Goal: Task Accomplishment & Management: Manage account settings

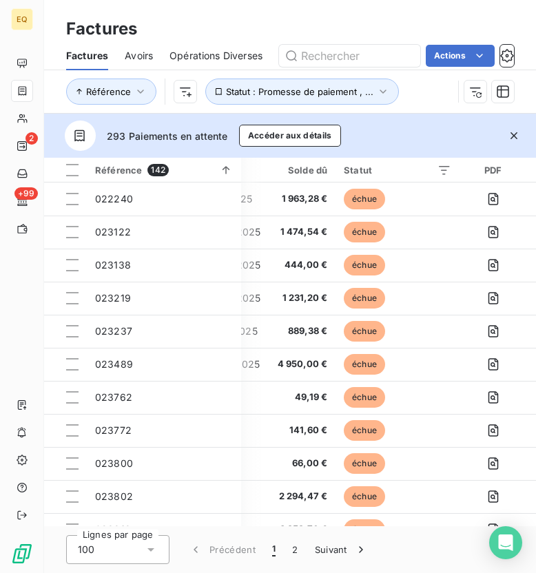
scroll to position [0, 307]
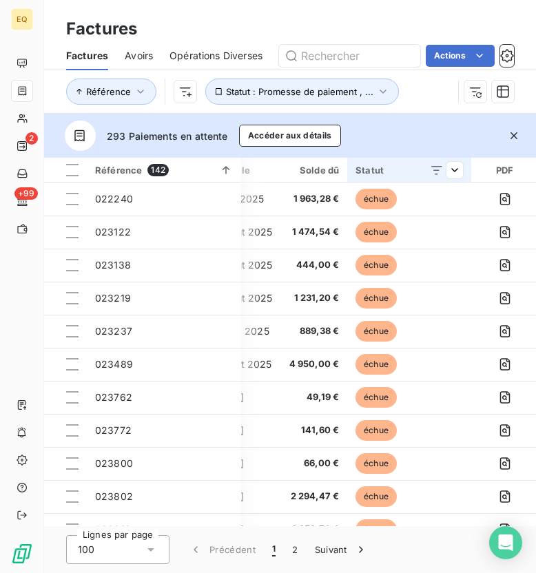
click at [438, 165] on icon at bounding box center [437, 170] width 14 height 14
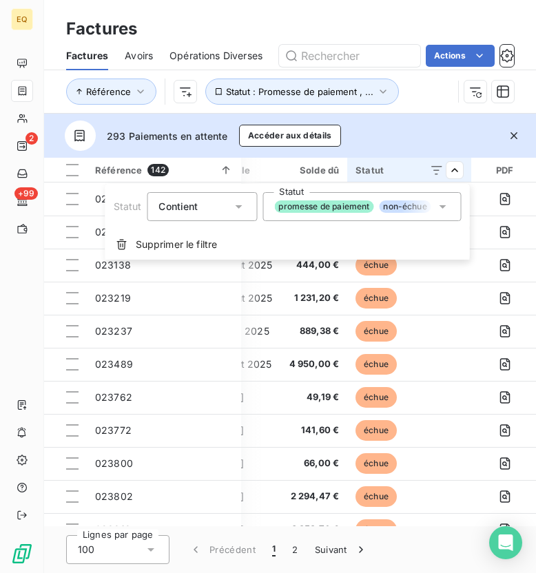
click at [378, 211] on div "promesse de paiement non-échue échue compensée litige recouvrement" at bounding box center [354, 206] width 161 height 12
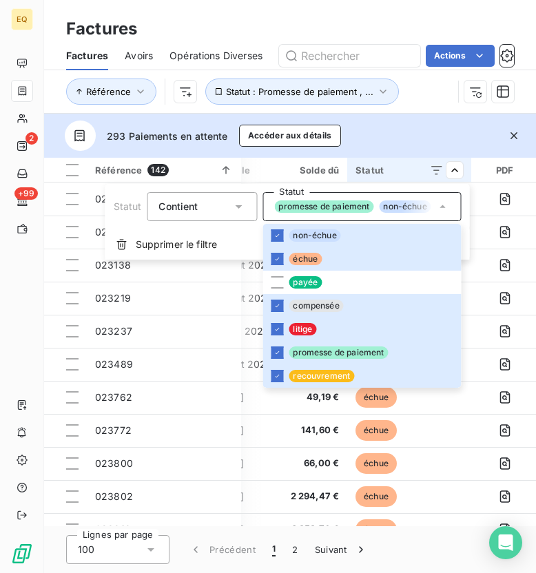
click at [459, 167] on html "EQ 2 +99 Factures Factures Avoirs Opérations Diverses Actions Référence Statut …" at bounding box center [268, 286] width 536 height 573
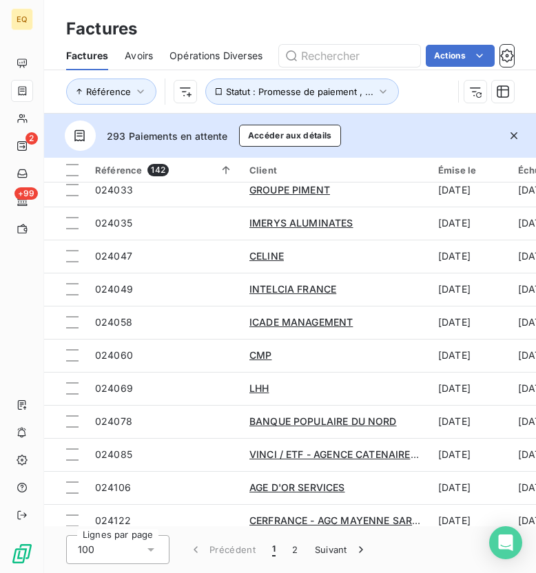
scroll to position [911, 0]
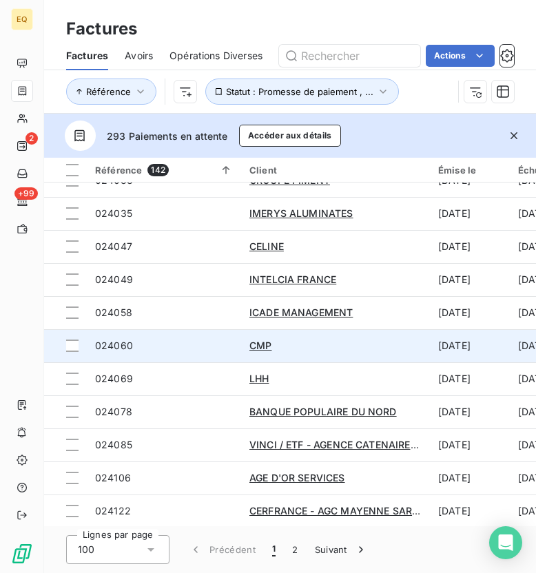
click at [112, 340] on span "024060" at bounding box center [114, 346] width 38 height 12
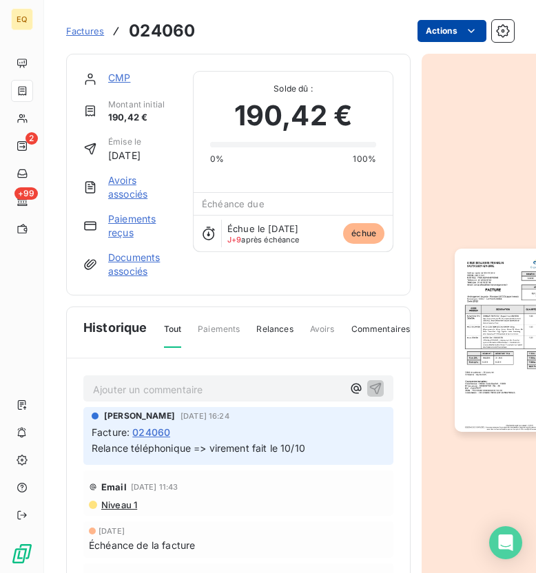
click at [460, 32] on html "EQ 2 +99 Factures 024060 Actions CMP Montant initial 190,42 € Émise le [DATE] A…" at bounding box center [268, 286] width 536 height 573
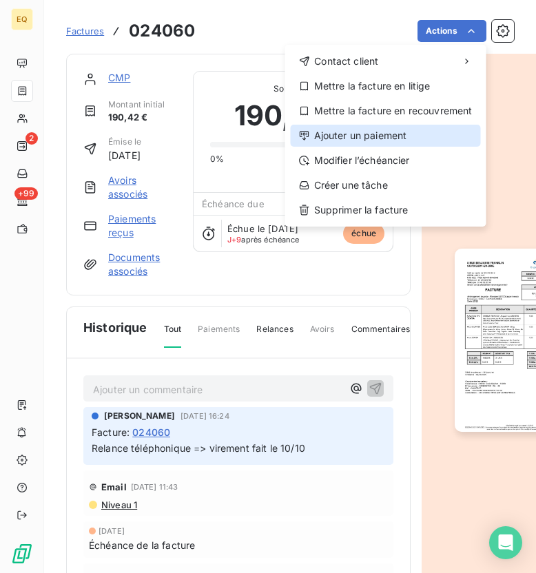
click at [347, 138] on div "Ajouter un paiement" at bounding box center [386, 136] width 190 height 22
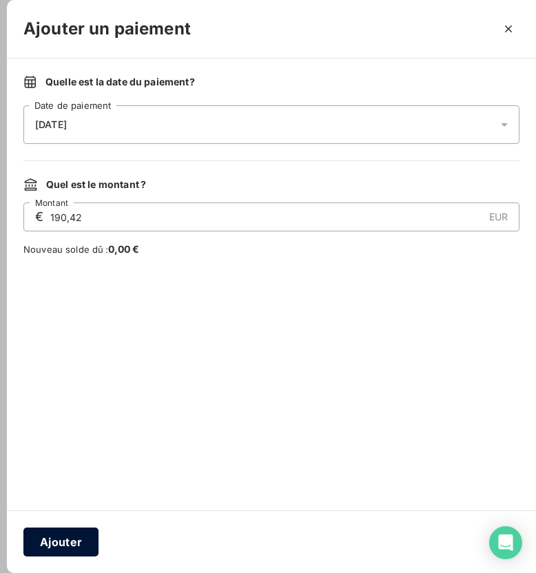
click at [70, 544] on button "Ajouter" at bounding box center [60, 542] width 75 height 29
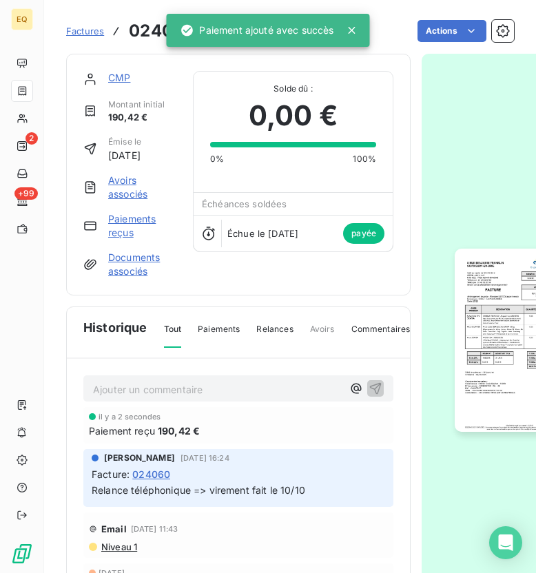
click at [81, 32] on span "Factures" at bounding box center [85, 30] width 38 height 11
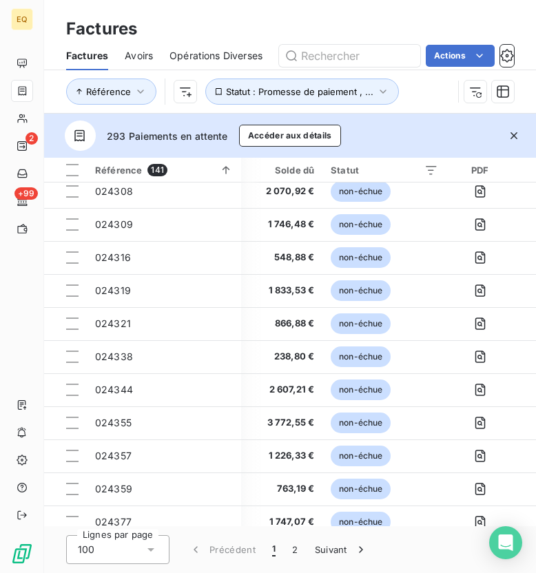
scroll to position [2426, 331]
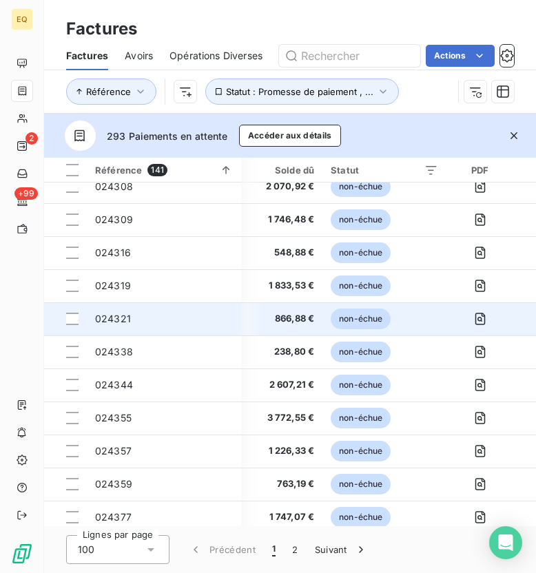
click at [118, 312] on div "024321" at bounding box center [113, 319] width 36 height 14
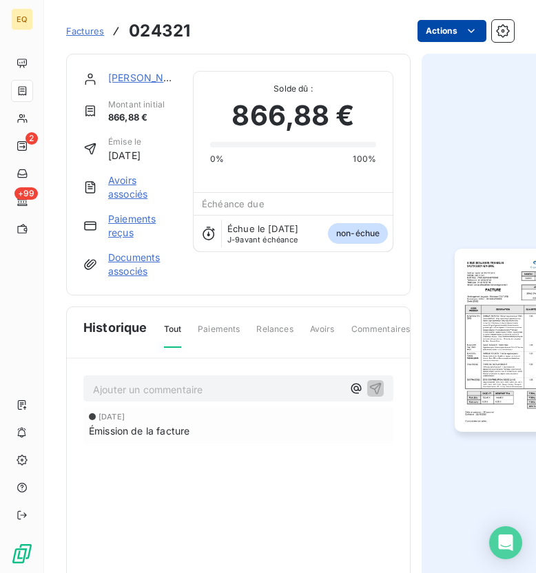
click at [452, 30] on html "EQ 2 +99 Factures 024321 Actions AMANDIS LECLERC Montant initial 866,88 € Émise…" at bounding box center [268, 286] width 536 height 573
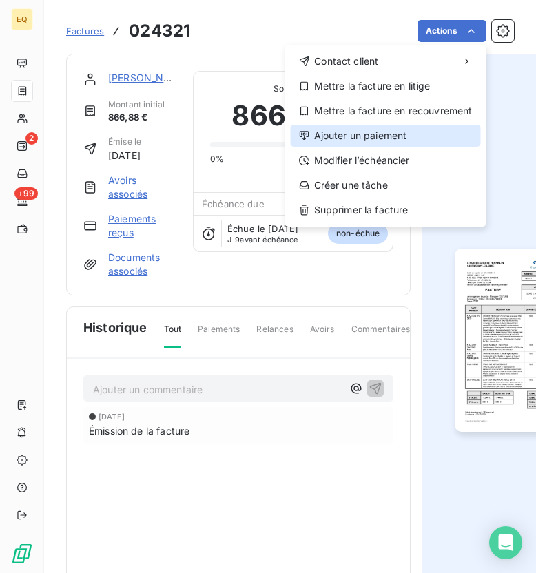
click at [350, 137] on div "Ajouter un paiement" at bounding box center [386, 136] width 190 height 22
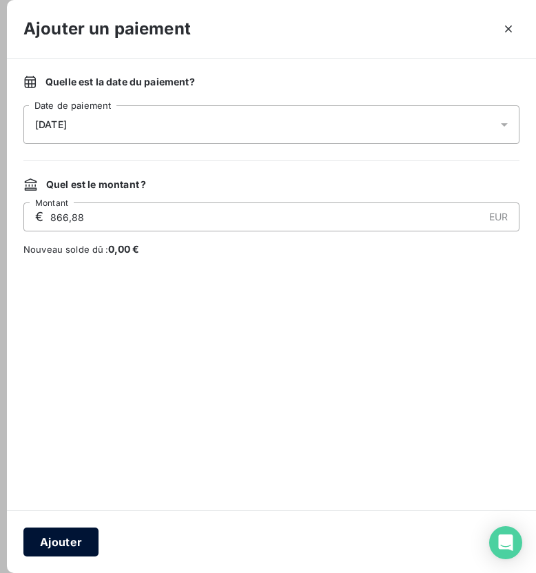
click at [51, 543] on button "Ajouter" at bounding box center [60, 542] width 75 height 29
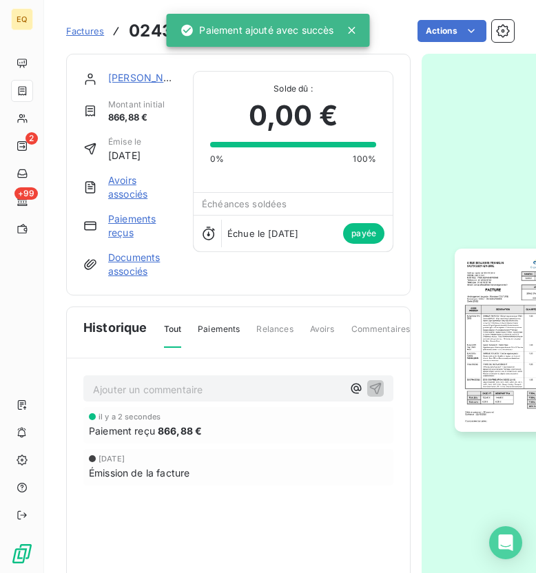
click at [83, 41] on div "Factures 024321" at bounding box center [128, 31] width 124 height 25
click at [77, 25] on link "Factures" at bounding box center [85, 31] width 38 height 14
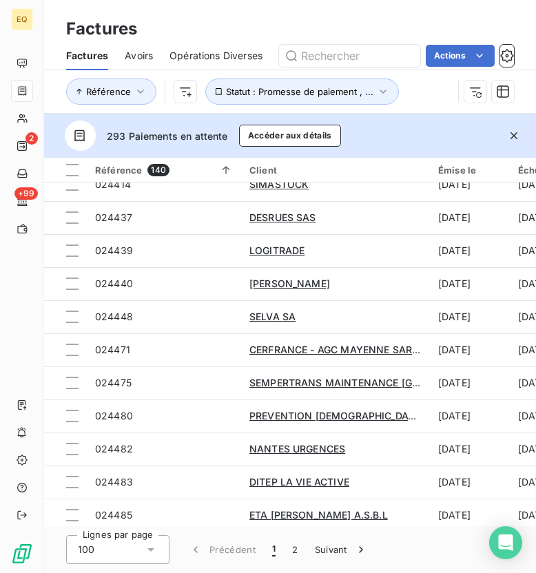
scroll to position [2968, 0]
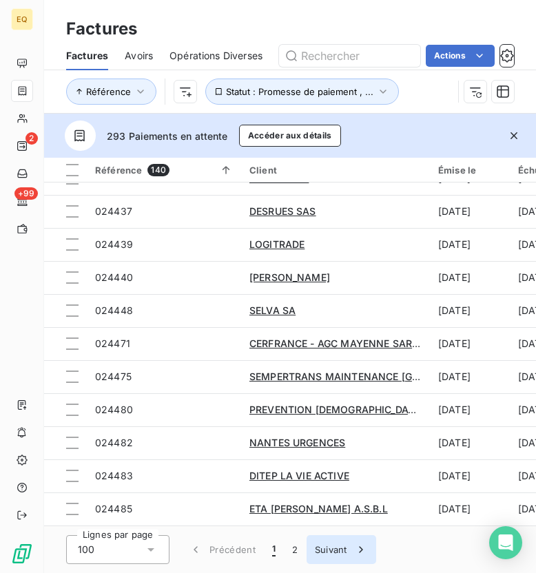
click at [334, 550] on button "Suivant" at bounding box center [342, 549] width 70 height 29
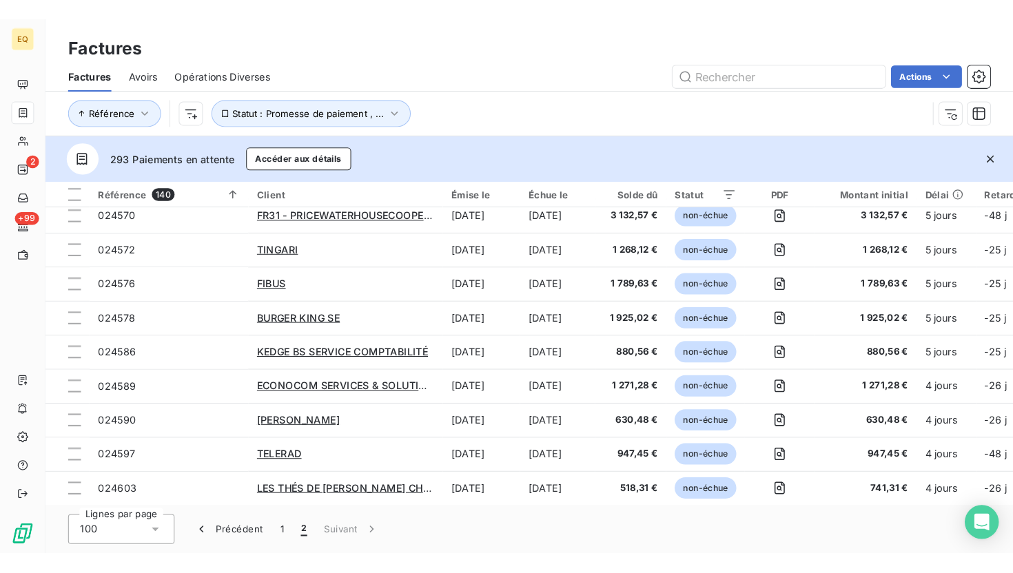
scroll to position [984, 0]
